Goal: Task Accomplishment & Management: Use online tool/utility

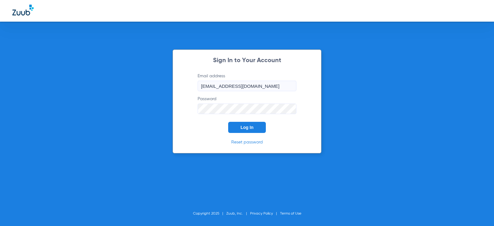
click at [250, 130] on button "Log In" at bounding box center [247, 127] width 38 height 11
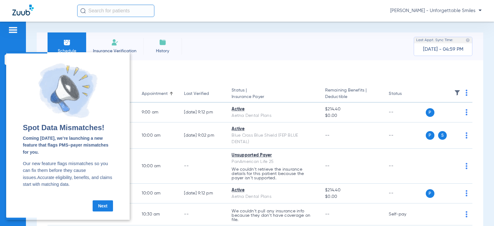
click at [107, 207] on link "Next" at bounding box center [103, 205] width 20 height 11
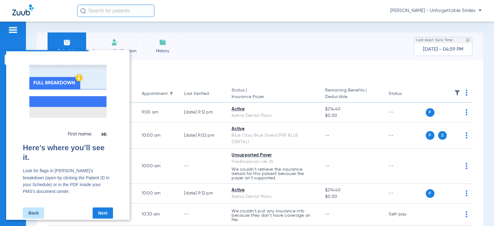
click at [102, 209] on link "Next" at bounding box center [103, 212] width 20 height 11
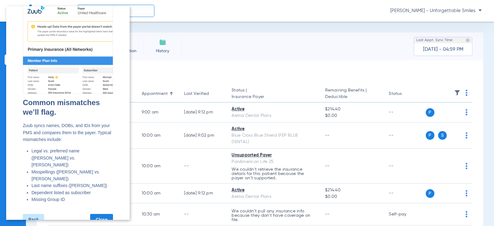
scroll to position [16, 0]
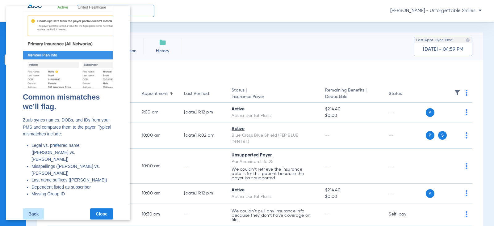
click at [99, 208] on link "Close" at bounding box center [101, 213] width 23 height 11
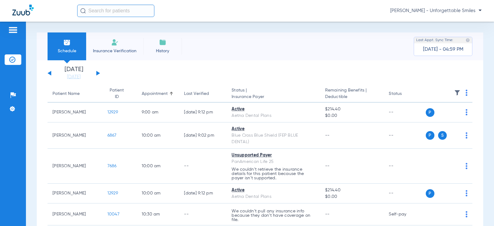
click at [101, 73] on app-single-date-navigator "[DATE] [DATE] [DATE] [DATE] [DATE] [DATE] [DATE] [DATE] [DATE] [DATE] [DATE] [D…" at bounding box center [260, 73] width 425 height 14
click at [99, 73] on button at bounding box center [98, 73] width 4 height 5
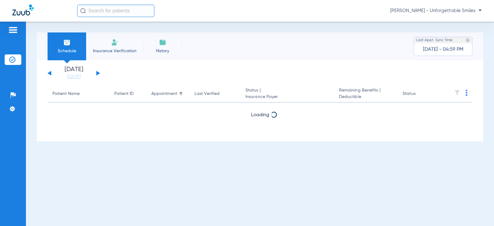
click at [99, 73] on button at bounding box center [98, 73] width 4 height 5
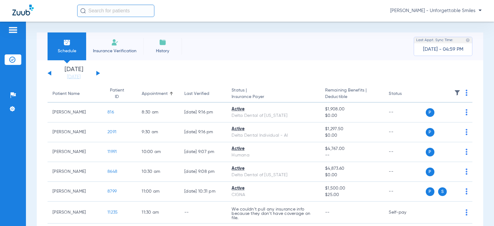
click at [99, 73] on button at bounding box center [98, 73] width 4 height 5
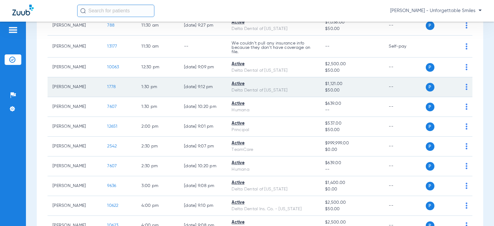
scroll to position [371, 0]
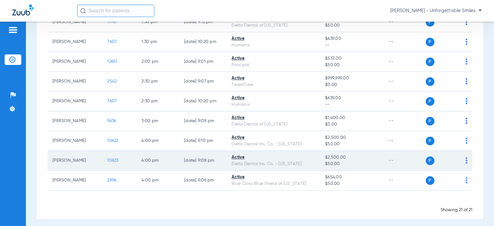
click at [466, 159] on img at bounding box center [467, 160] width 2 height 6
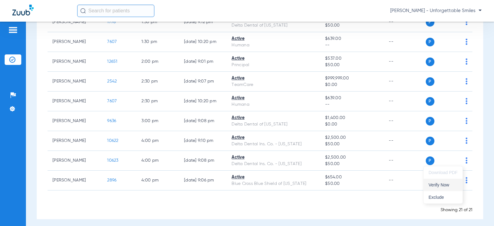
click at [443, 183] on span "Verify Now" at bounding box center [443, 185] width 29 height 4
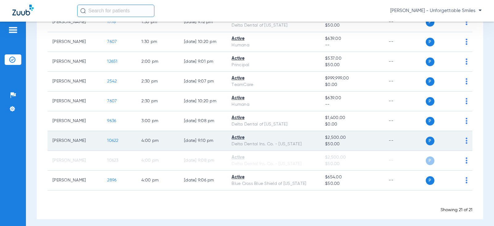
click at [466, 141] on img at bounding box center [467, 140] width 2 height 6
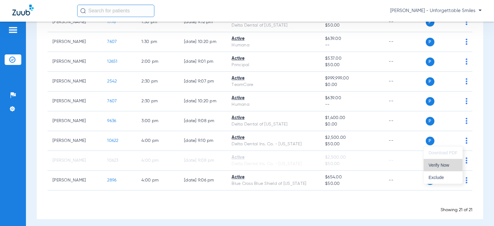
click at [444, 166] on span "Verify Now" at bounding box center [443, 165] width 29 height 4
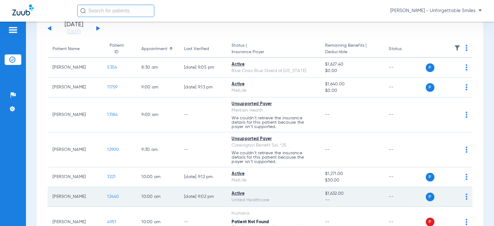
scroll to position [93, 0]
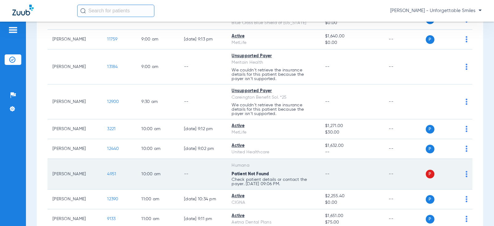
click at [466, 174] on img at bounding box center [467, 174] width 2 height 6
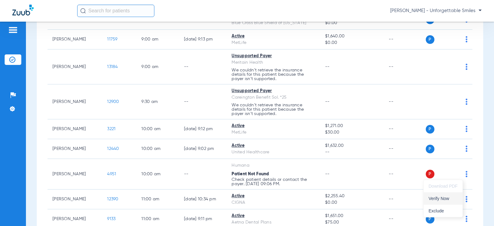
click at [443, 200] on span "Verify Now" at bounding box center [443, 198] width 29 height 4
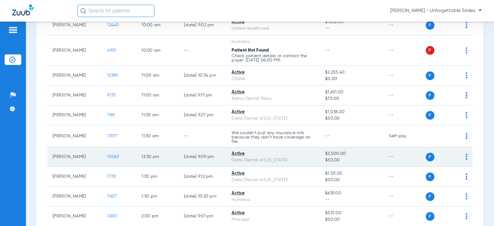
scroll to position [309, 0]
